Goal: Contribute content: Add original content to the website for others to see

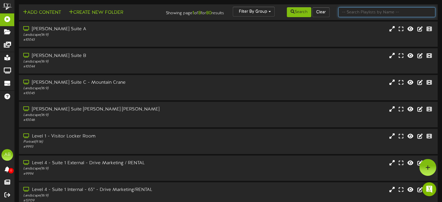
click at [369, 14] on input "text" at bounding box center [386, 12] width 97 height 10
type input "45"
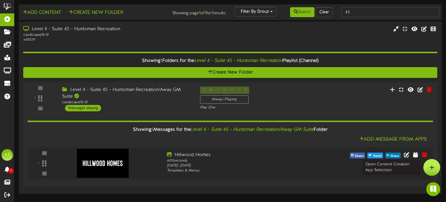
click at [430, 167] on icon at bounding box center [431, 167] width 5 height 5
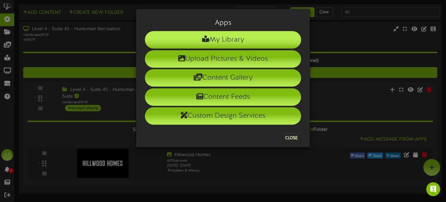
click at [232, 35] on li "My Library" at bounding box center [223, 39] width 156 height 17
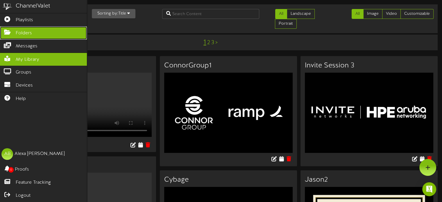
click at [12, 31] on icon at bounding box center [7, 31] width 15 height 4
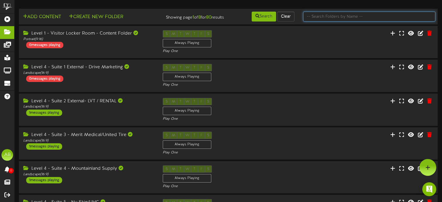
click at [360, 20] on input "text" at bounding box center [369, 17] width 132 height 10
type input "45"
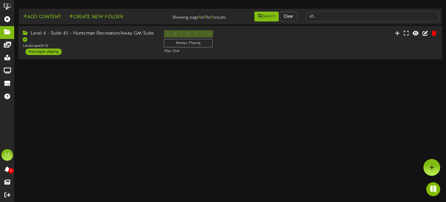
click at [95, 41] on div "Level 4 - Suite 45 - Huntsman Recreation/Away GM Suite" at bounding box center [89, 36] width 133 height 13
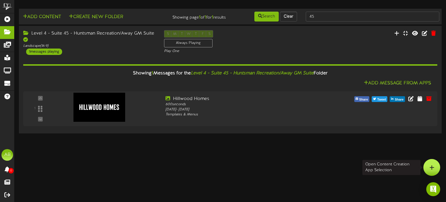
click at [437, 168] on div at bounding box center [431, 167] width 17 height 17
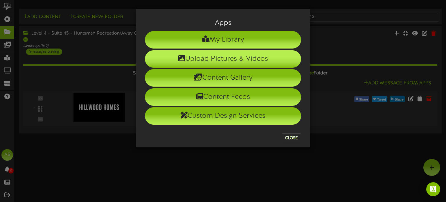
click at [228, 53] on li "Upload Pictures & Videos" at bounding box center [223, 58] width 156 height 17
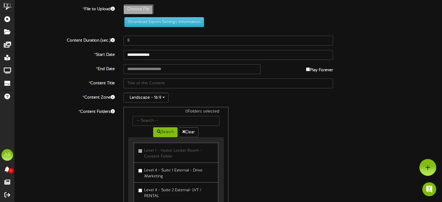
type input "**********"
type input "HBlackBackground"
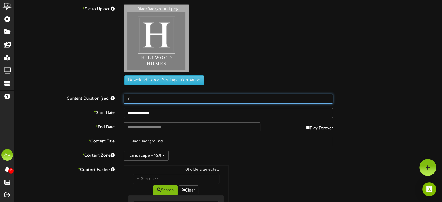
click at [137, 98] on input "8" at bounding box center [227, 99] width 209 height 10
type input "600"
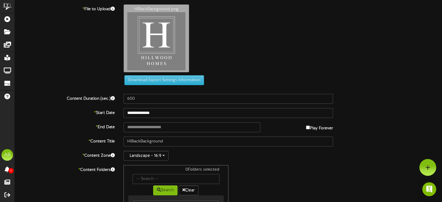
click at [263, 52] on div "HBlackBackground.png" at bounding box center [282, 39] width 327 height 71
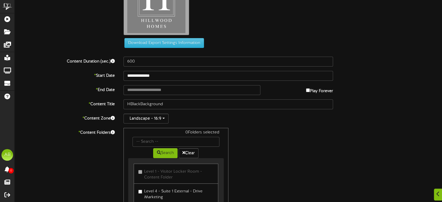
scroll to position [38, 0]
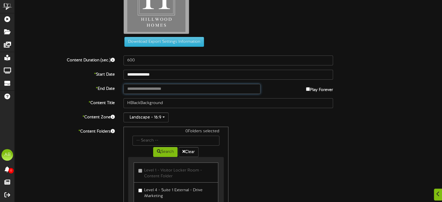
click at [167, 85] on input "text" at bounding box center [191, 89] width 136 height 10
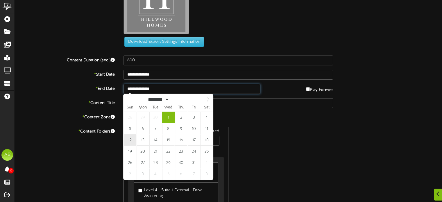
type input "**********"
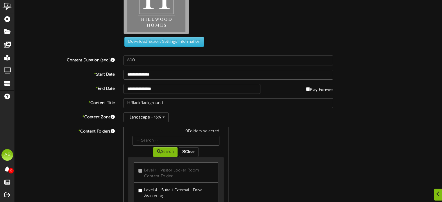
click at [303, 123] on div "**********" at bounding box center [228, 114] width 427 height 297
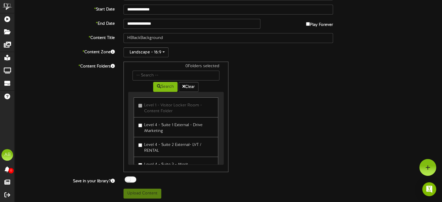
scroll to position [59, 0]
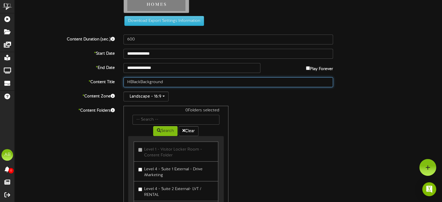
drag, startPoint x: 165, startPoint y: 80, endPoint x: 99, endPoint y: 86, distance: 66.4
click at [99, 86] on div "* Content Title HBlackBackground" at bounding box center [228, 82] width 436 height 10
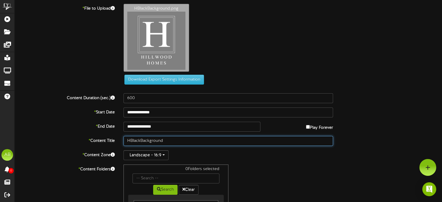
scroll to position [0, 0]
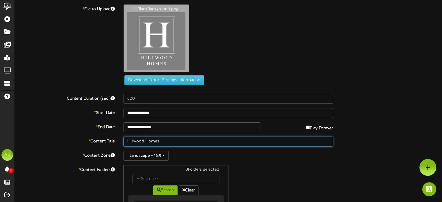
type input "Hillwood Homes"
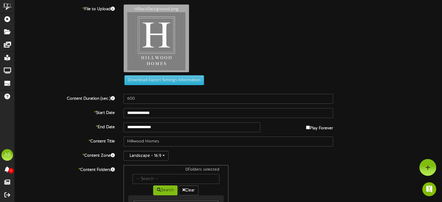
click at [329, 41] on div "HBlackBackground.png" at bounding box center [282, 39] width 327 height 71
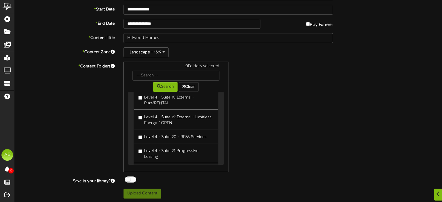
scroll to position [268, 0]
click at [149, 73] on input "text" at bounding box center [175, 76] width 87 height 10
type input "45"
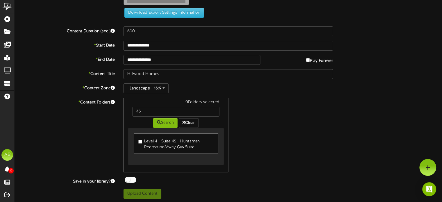
click at [137, 139] on link "Level 4 - Suite 45 - Huntsman Recreation/Away GM Suite" at bounding box center [176, 143] width 84 height 20
click at [144, 141] on label "Level 4 - Suite 45 - Huntsman Recreation/Away GM Suite" at bounding box center [175, 143] width 75 height 14
click at [148, 189] on button "Upload Content" at bounding box center [142, 194] width 38 height 10
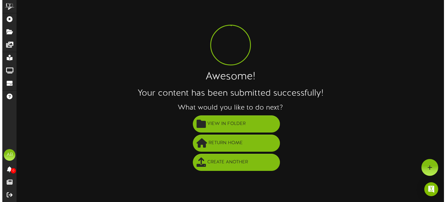
scroll to position [0, 0]
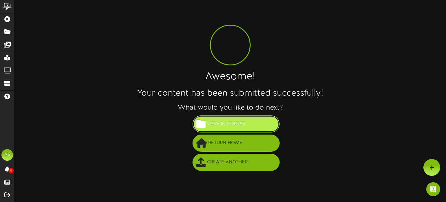
click at [239, 123] on span "View in Folder" at bounding box center [226, 124] width 41 height 10
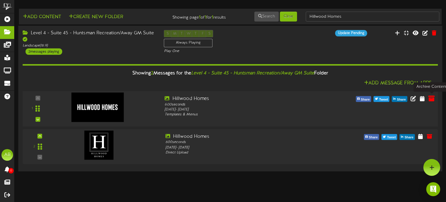
click at [429, 98] on icon at bounding box center [431, 98] width 6 height 6
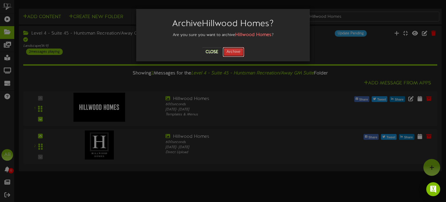
click at [232, 54] on button "Archive" at bounding box center [233, 52] width 21 height 10
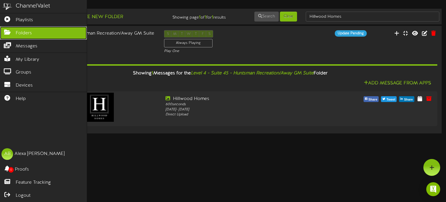
click at [9, 32] on icon at bounding box center [7, 31] width 15 height 4
click at [42, 29] on link "Folders" at bounding box center [43, 32] width 87 height 13
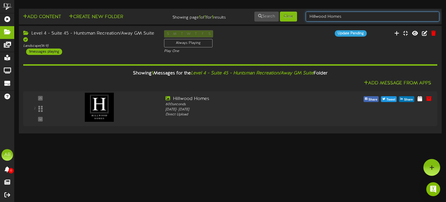
drag, startPoint x: 347, startPoint y: 15, endPoint x: 228, endPoint y: 8, distance: 119.5
click at [228, 8] on div "Add Content Create New Folder Showing page 1 of 1 for 1 results Search Clear Hi…" at bounding box center [230, 69] width 440 height 130
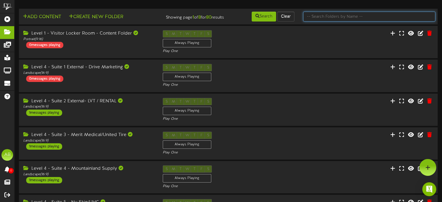
click at [337, 17] on input "text" at bounding box center [369, 17] width 132 height 10
type input "45"
